Goal: Information Seeking & Learning: Check status

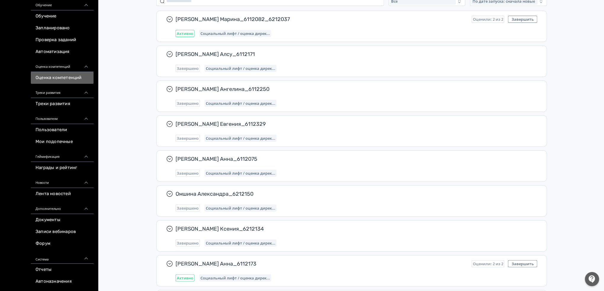
scroll to position [79, 0]
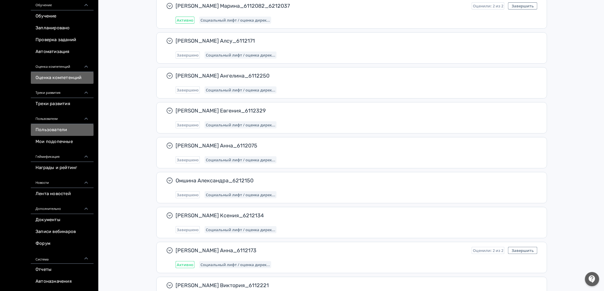
click at [60, 130] on link "Пользователи" at bounding box center [62, 130] width 63 height 12
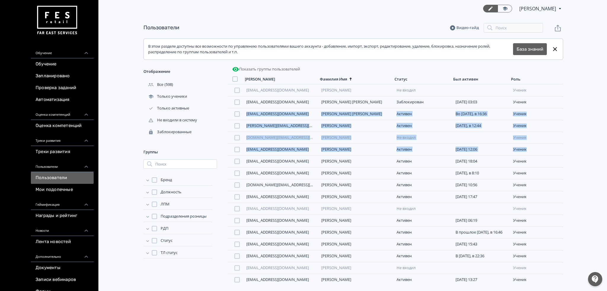
drag, startPoint x: 562, startPoint y: 102, endPoint x: 562, endPoint y: 153, distance: 51.5
click at [562, 153] on div "[EMAIL_ADDRESS][DOMAIN_NAME] [PERSON_NAME] входил ученик [EMAIL_ADDRESS][DOMAIN…" at bounding box center [394, 184] width 335 height 200
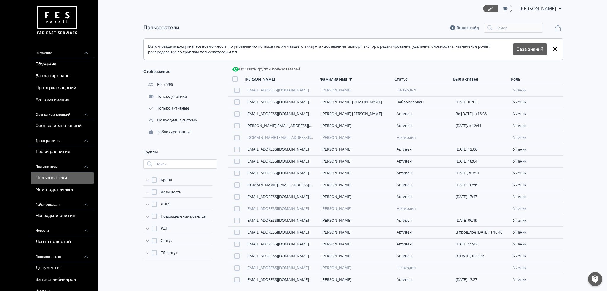
click at [580, 127] on div "Пользователи Видео-гайд Поиск В этом разделе доступны все возможности по управл…" at bounding box center [353, 150] width 474 height 267
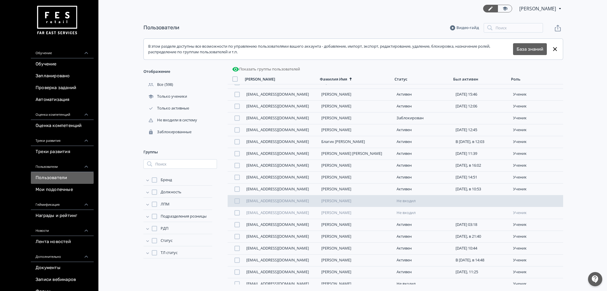
scroll to position [629, 0]
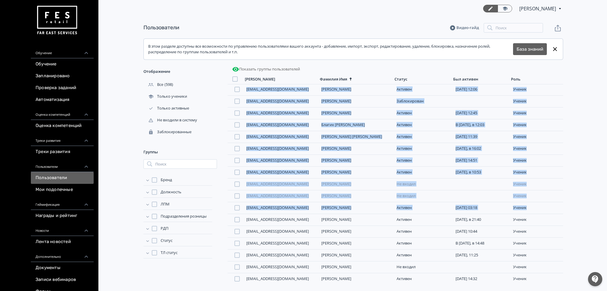
drag, startPoint x: 562, startPoint y: 205, endPoint x: 557, endPoint y: 82, distance: 123.0
click at [557, 82] on div "[PERSON_NAME] Имя Статус Был активен Роль [EMAIL_ADDRESS][DOMAIN_NAME] [PERSON_…" at bounding box center [394, 179] width 335 height 211
click at [591, 89] on div "Пользователи Видео-гайд Поиск В этом разделе доступны все возможности по управл…" at bounding box center [353, 150] width 507 height 267
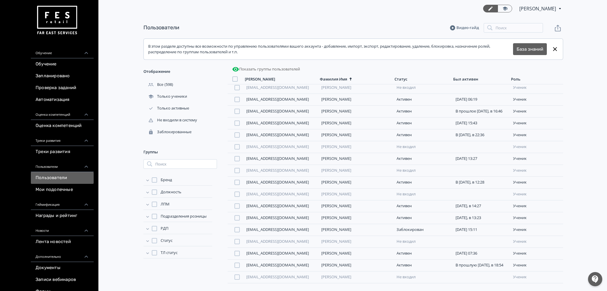
scroll to position [0, 0]
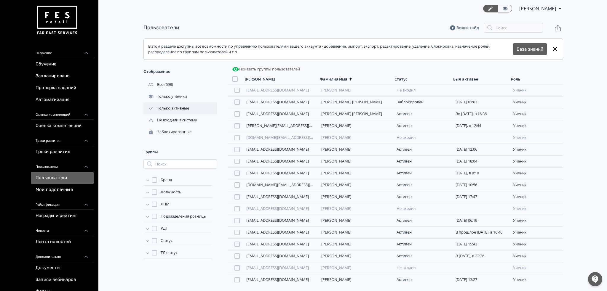
click at [179, 110] on div "Только активные" at bounding box center [166, 108] width 47 height 5
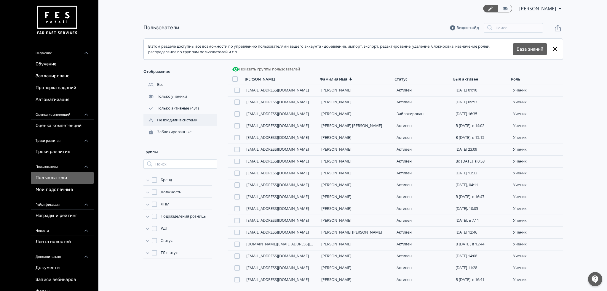
click at [182, 122] on div "Не входили в систему" at bounding box center [170, 120] width 55 height 5
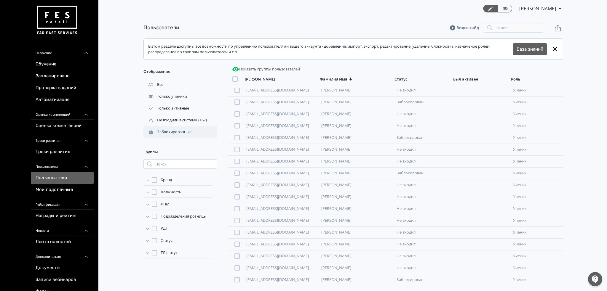
click at [188, 131] on div "Заблокированные" at bounding box center [167, 131] width 49 height 5
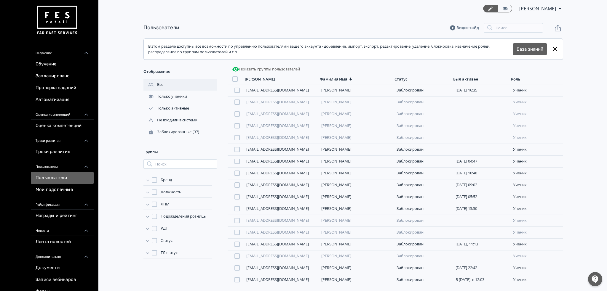
click at [165, 86] on div "Все" at bounding box center [179, 85] width 73 height 12
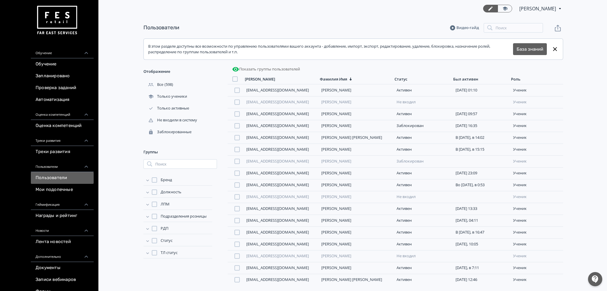
click at [167, 184] on div "Бренд" at bounding box center [177, 181] width 69 height 10
click at [167, 180] on span "Бренд" at bounding box center [166, 180] width 11 height 6
click at [178, 212] on span "Должность" at bounding box center [171, 211] width 21 height 6
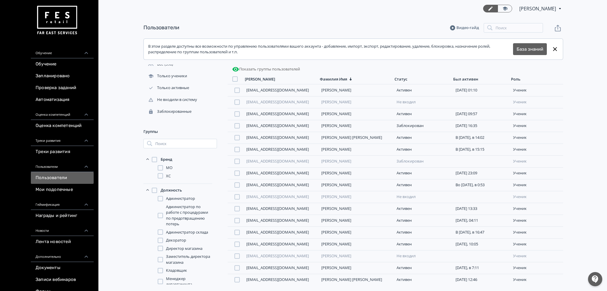
scroll to position [125, 0]
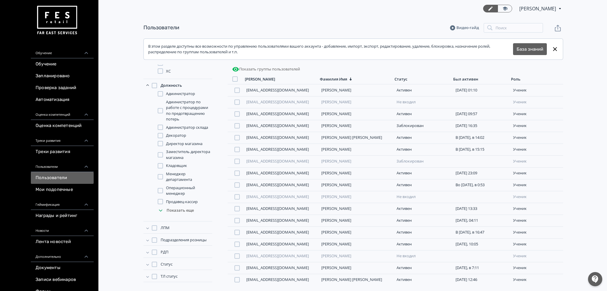
click at [165, 251] on span "РДП" at bounding box center [165, 252] width 8 height 6
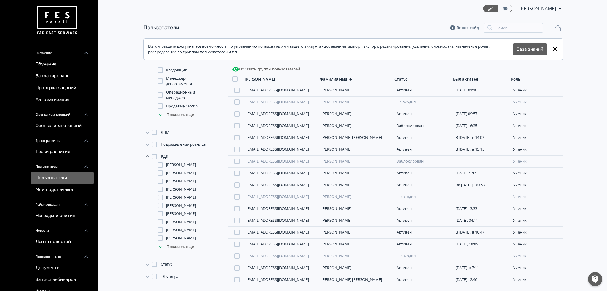
scroll to position [278, 0]
click at [163, 154] on span "РДП" at bounding box center [165, 157] width 8 height 6
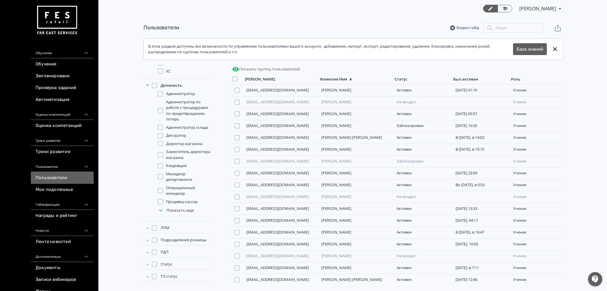
click at [174, 275] on span "ТЛ статус" at bounding box center [169, 277] width 17 height 6
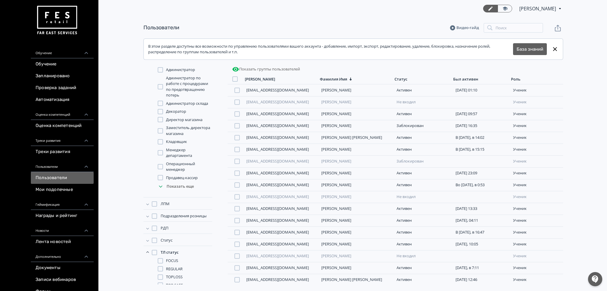
scroll to position [160, 0]
click at [166, 231] on span "Статус" at bounding box center [167, 230] width 12 height 6
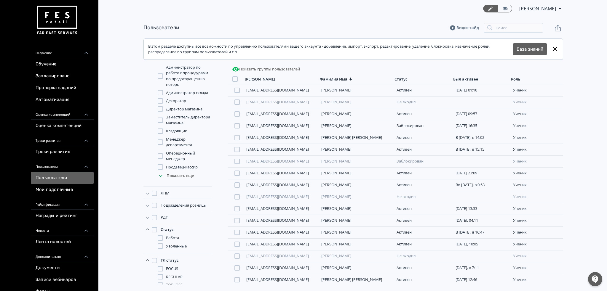
click at [168, 230] on span "Статус" at bounding box center [167, 230] width 13 height 6
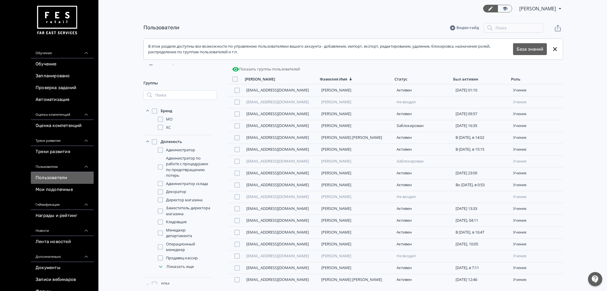
scroll to position [0, 0]
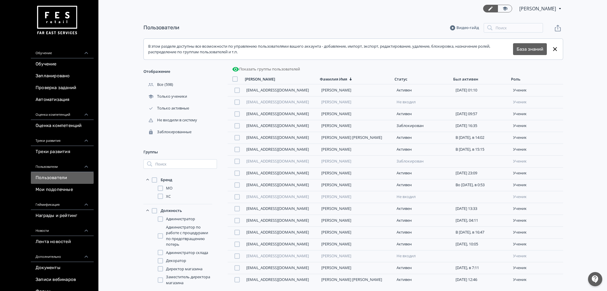
click at [268, 68] on button "Показать группы пользователей" at bounding box center [266, 69] width 70 height 9
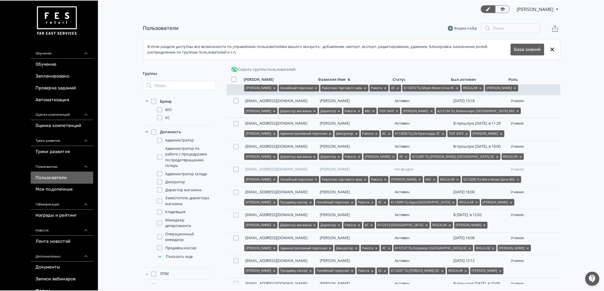
scroll to position [750, 0]
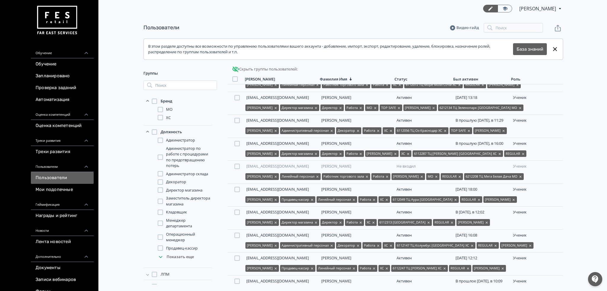
click at [344, 54] on link "[PERSON_NAME]" at bounding box center [336, 51] width 30 height 5
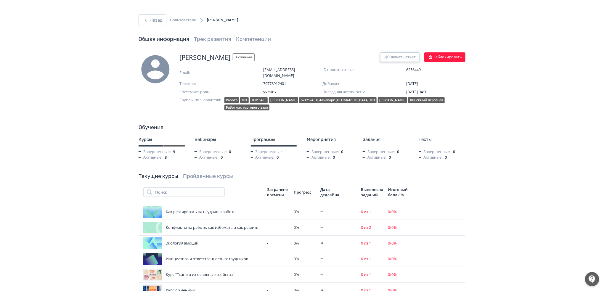
click at [408, 60] on button "Скачать отчет" at bounding box center [399, 56] width 39 height 9
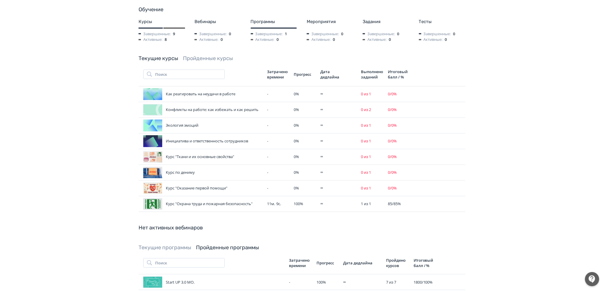
scroll to position [78, 0]
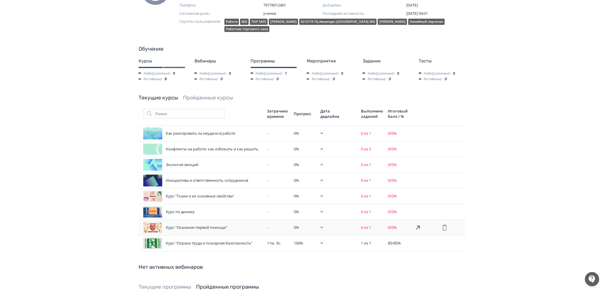
click at [226, 222] on div "Курс "Оказание первой помощи"" at bounding box center [202, 228] width 119 height 12
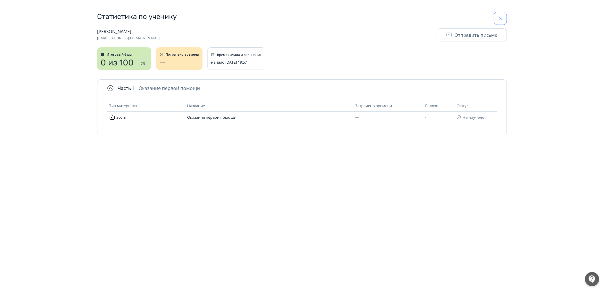
click at [499, 22] on button "button" at bounding box center [500, 18] width 13 height 13
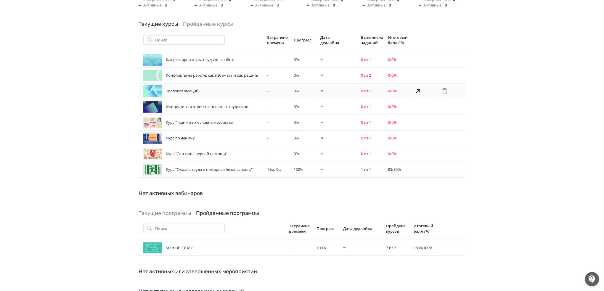
scroll to position [118, 0]
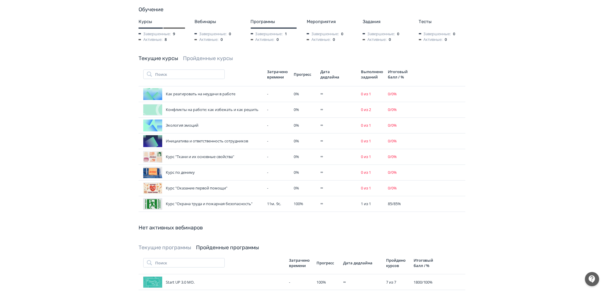
click at [214, 55] on link "Пройденные курсы" at bounding box center [208, 58] width 50 height 7
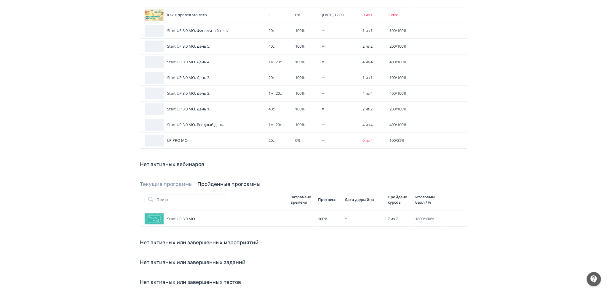
scroll to position [0, 0]
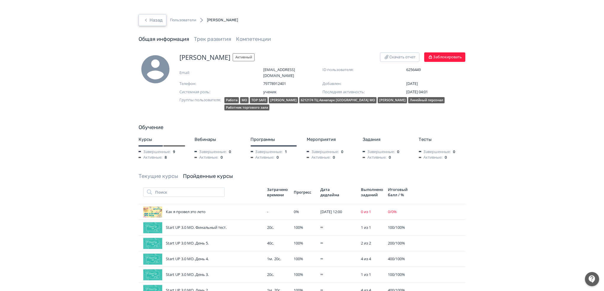
click at [159, 25] on button "Назад" at bounding box center [153, 20] width 28 height 12
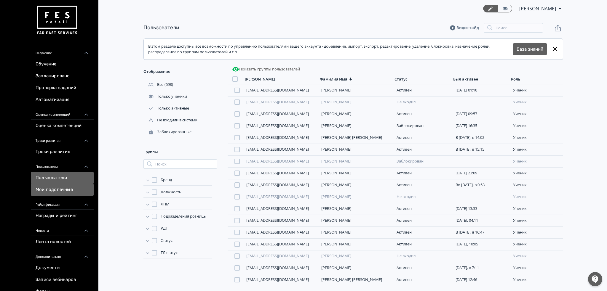
click at [69, 190] on link "Мои подопечные" at bounding box center [62, 190] width 63 height 12
